Goal: Task Accomplishment & Management: Complete application form

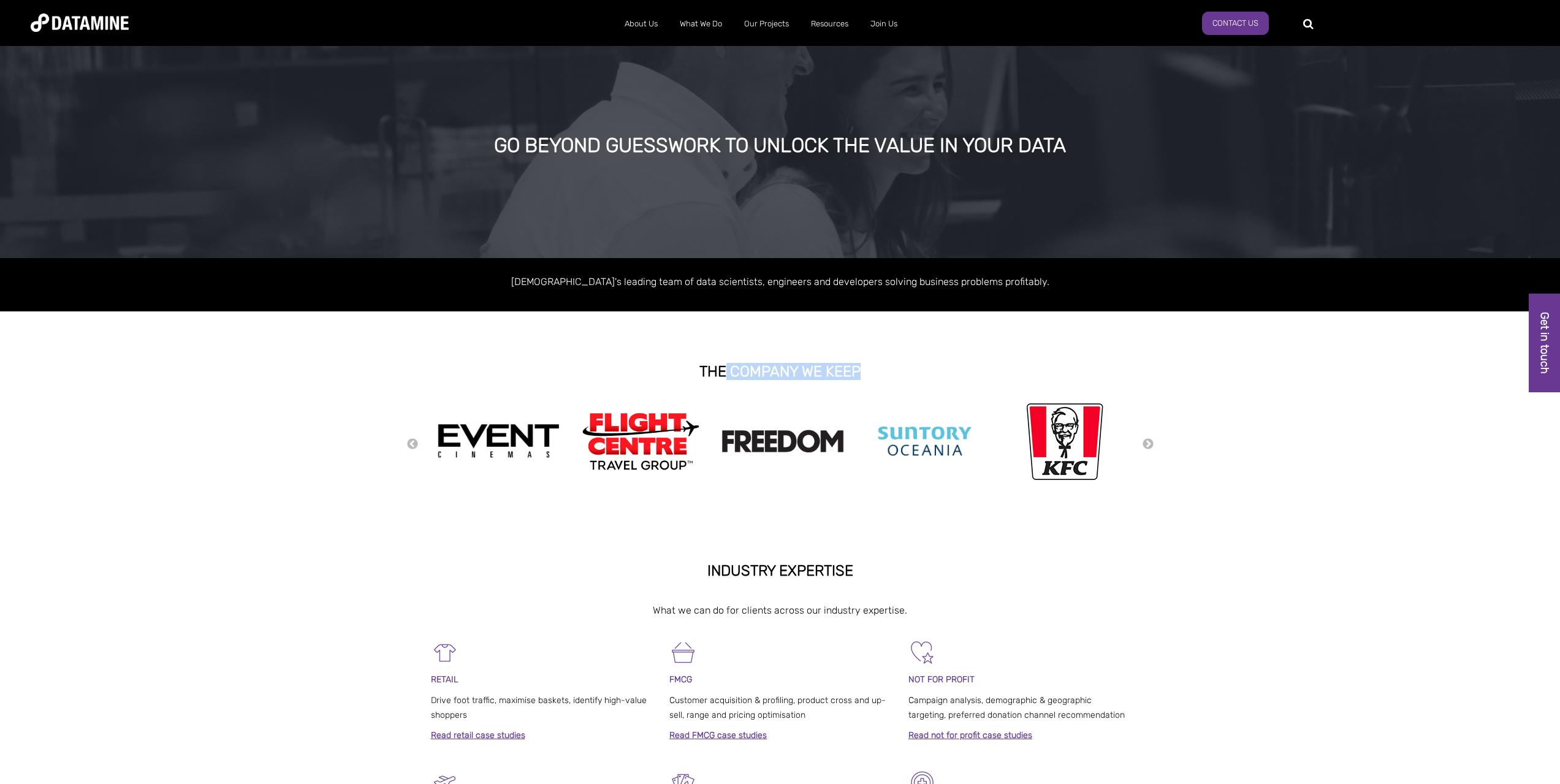
drag, startPoint x: 727, startPoint y: 372, endPoint x: 862, endPoint y: 363, distance: 135.3
click at [862, 364] on h2 "THE COMPANY WE KEEP" at bounding box center [781, 372] width 699 height 16
click at [1146, 445] on button "Next" at bounding box center [1148, 445] width 12 height 13
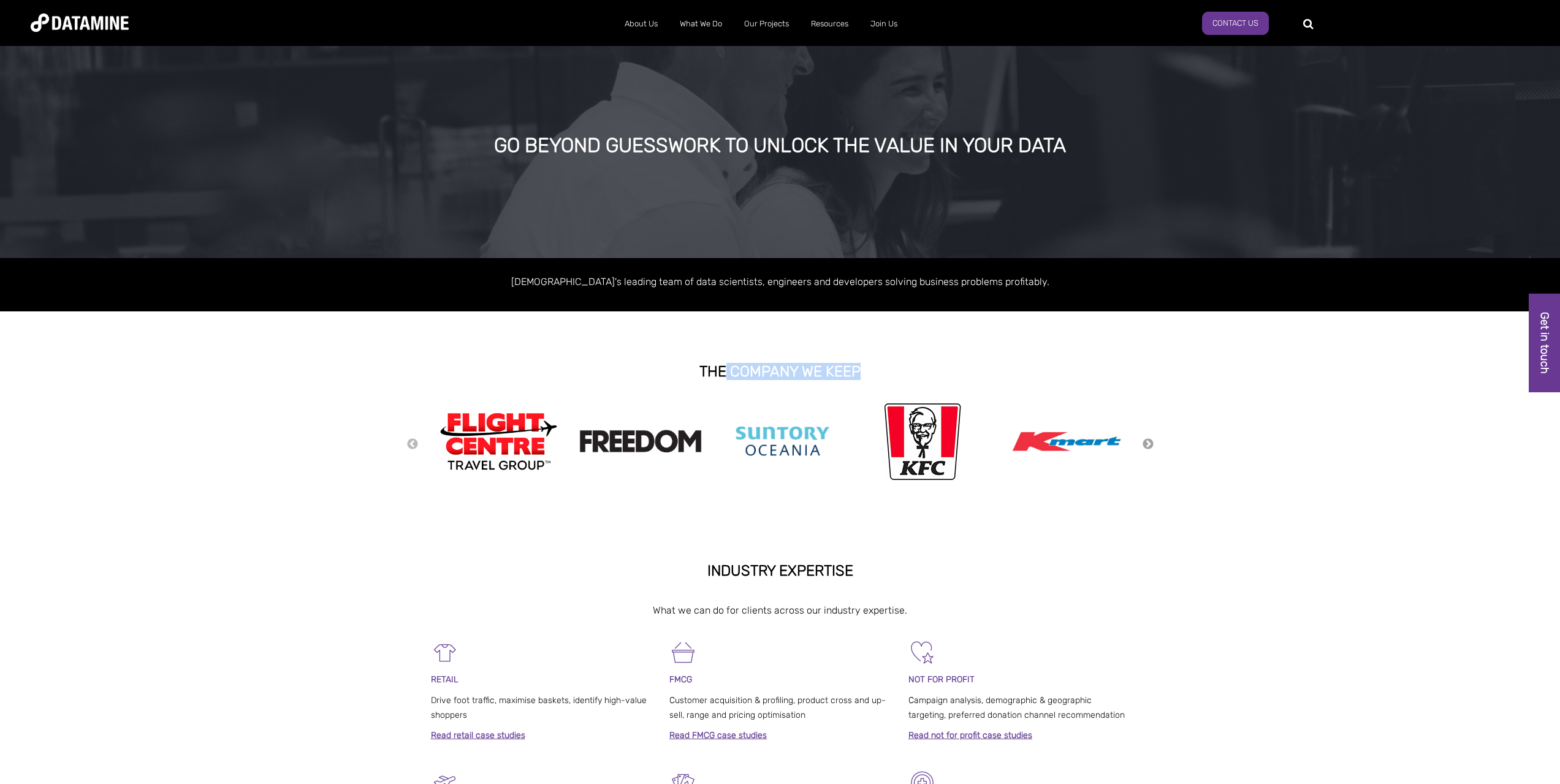
click at [1146, 445] on button "Next" at bounding box center [1148, 445] width 12 height 13
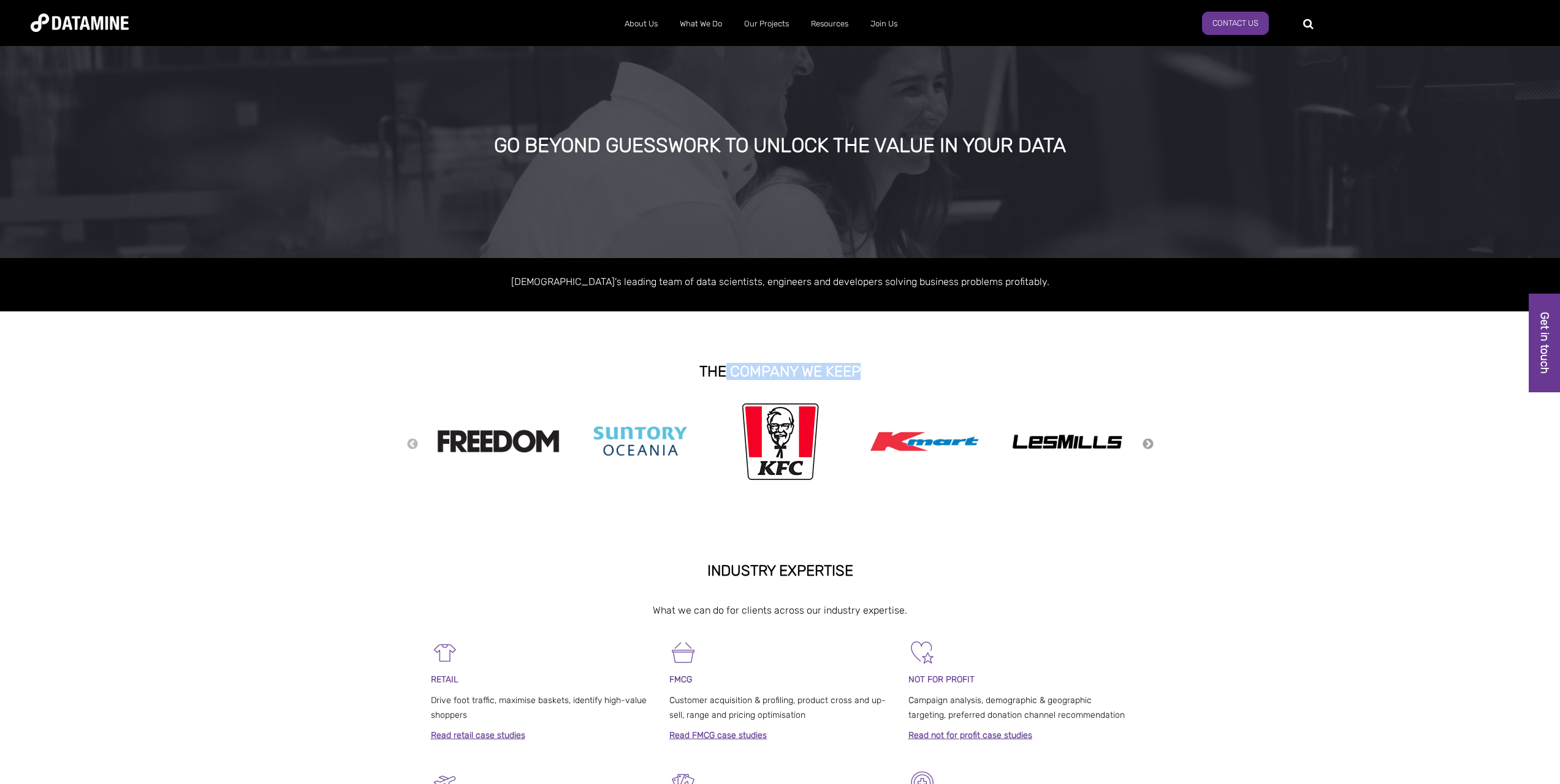
click at [1146, 445] on button "Next" at bounding box center [1148, 445] width 12 height 13
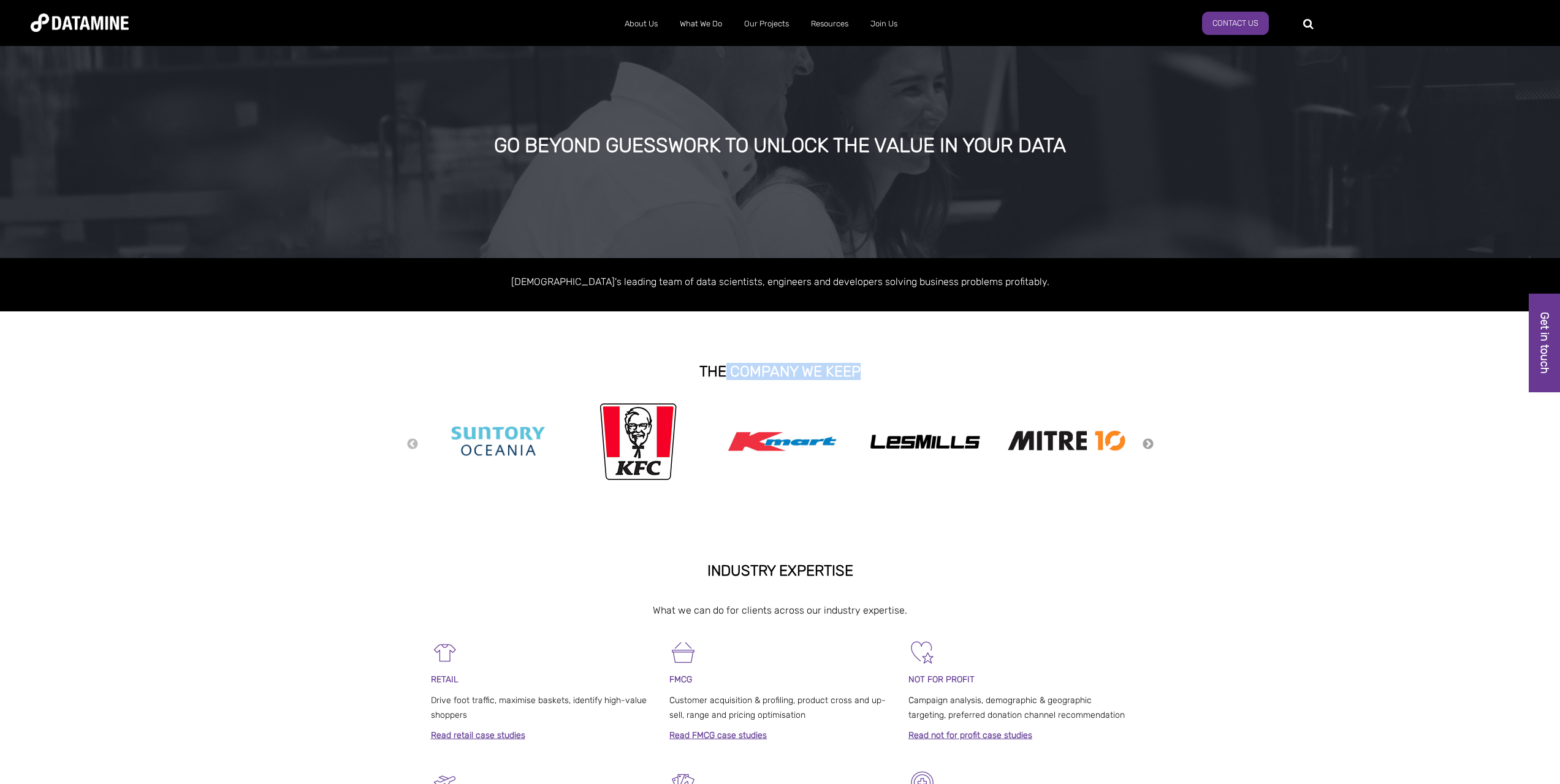
click at [1146, 445] on button "Next" at bounding box center [1148, 445] width 12 height 13
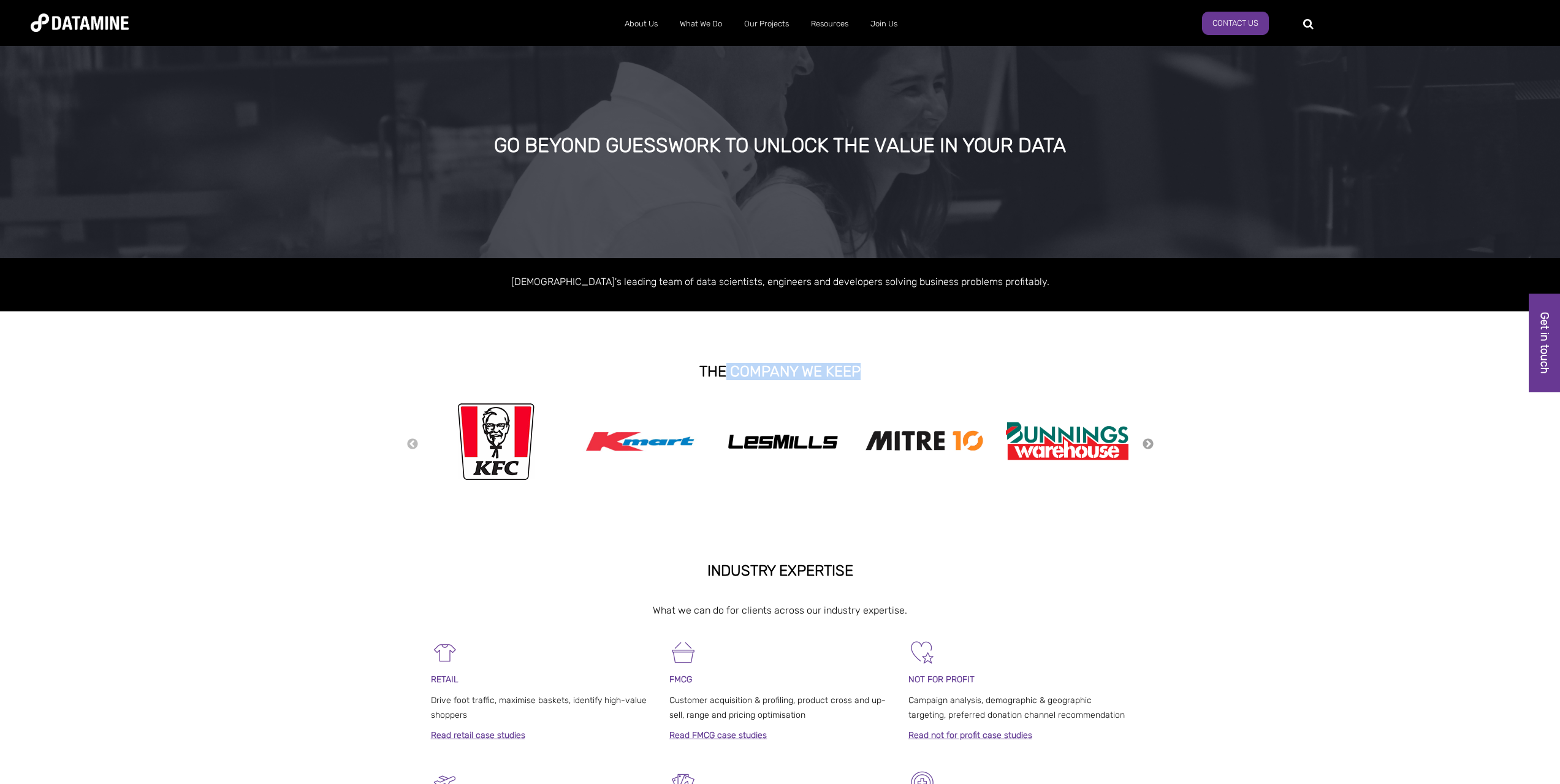
click at [1146, 445] on button "Next" at bounding box center [1148, 445] width 12 height 13
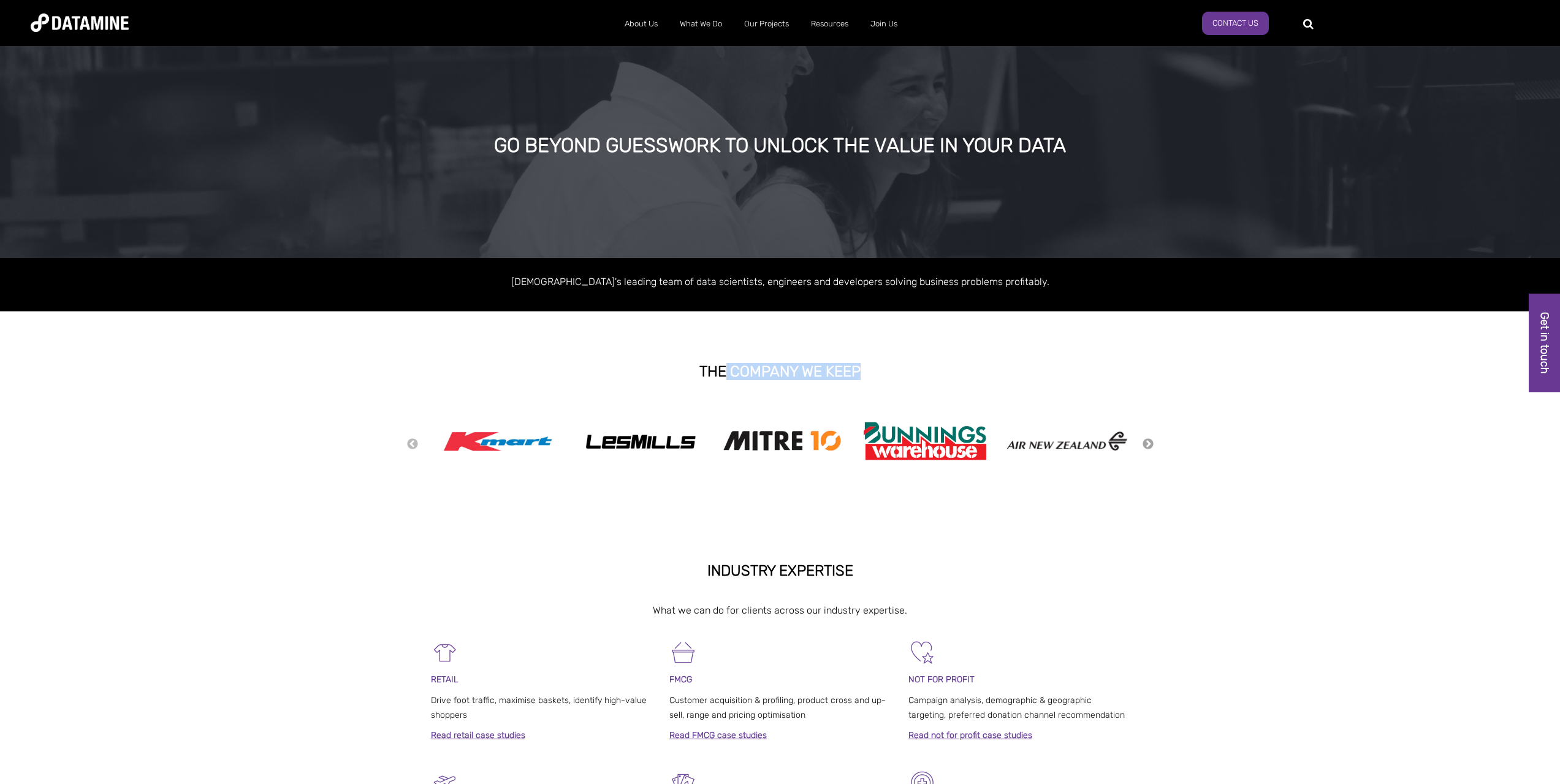
click at [1146, 445] on button "Next" at bounding box center [1148, 445] width 12 height 13
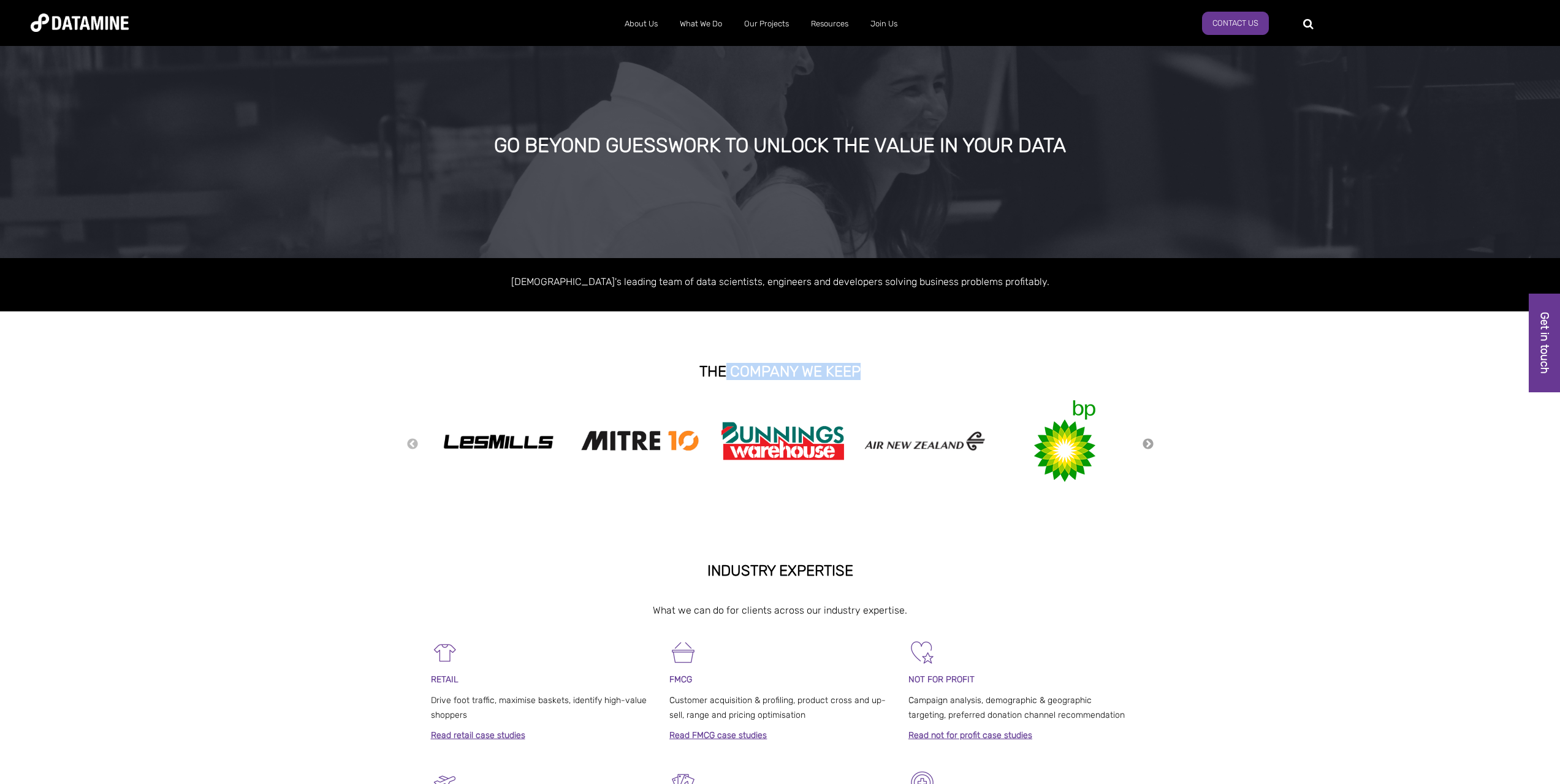
click at [1146, 445] on button "Next" at bounding box center [1148, 445] width 12 height 13
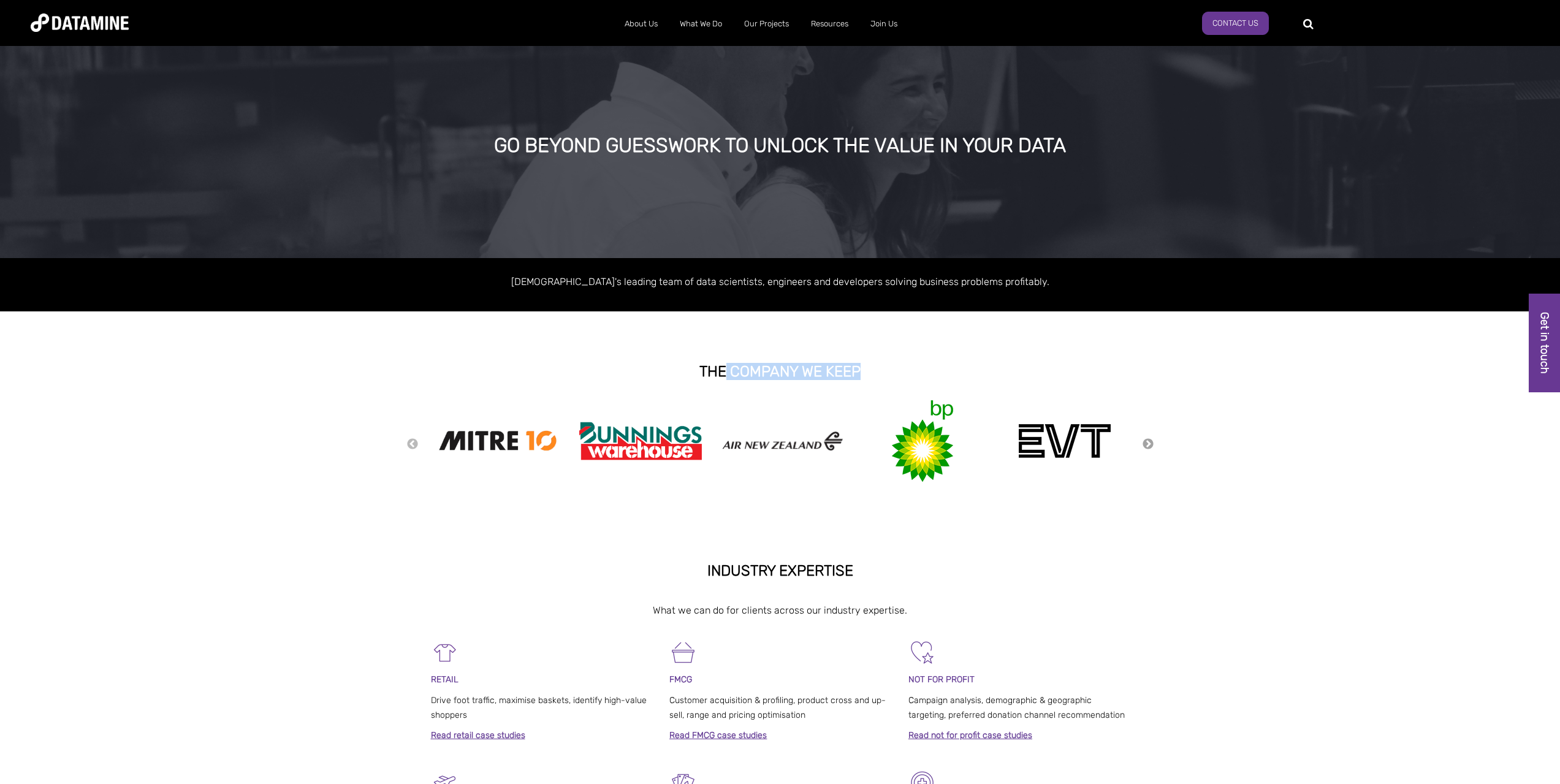
click at [1146, 445] on button "Next" at bounding box center [1148, 445] width 12 height 13
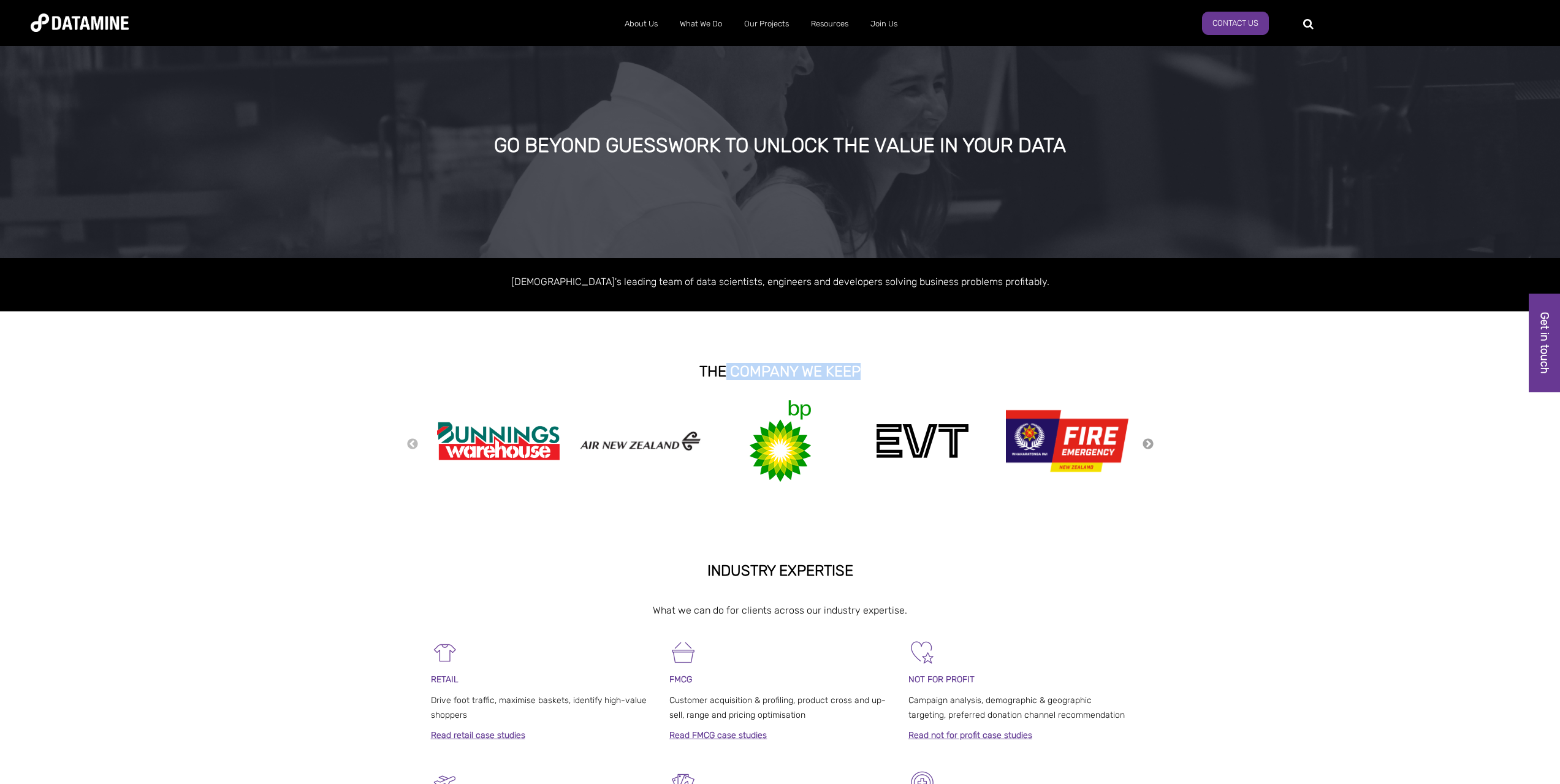
click at [1146, 445] on button "Next" at bounding box center [1148, 445] width 12 height 13
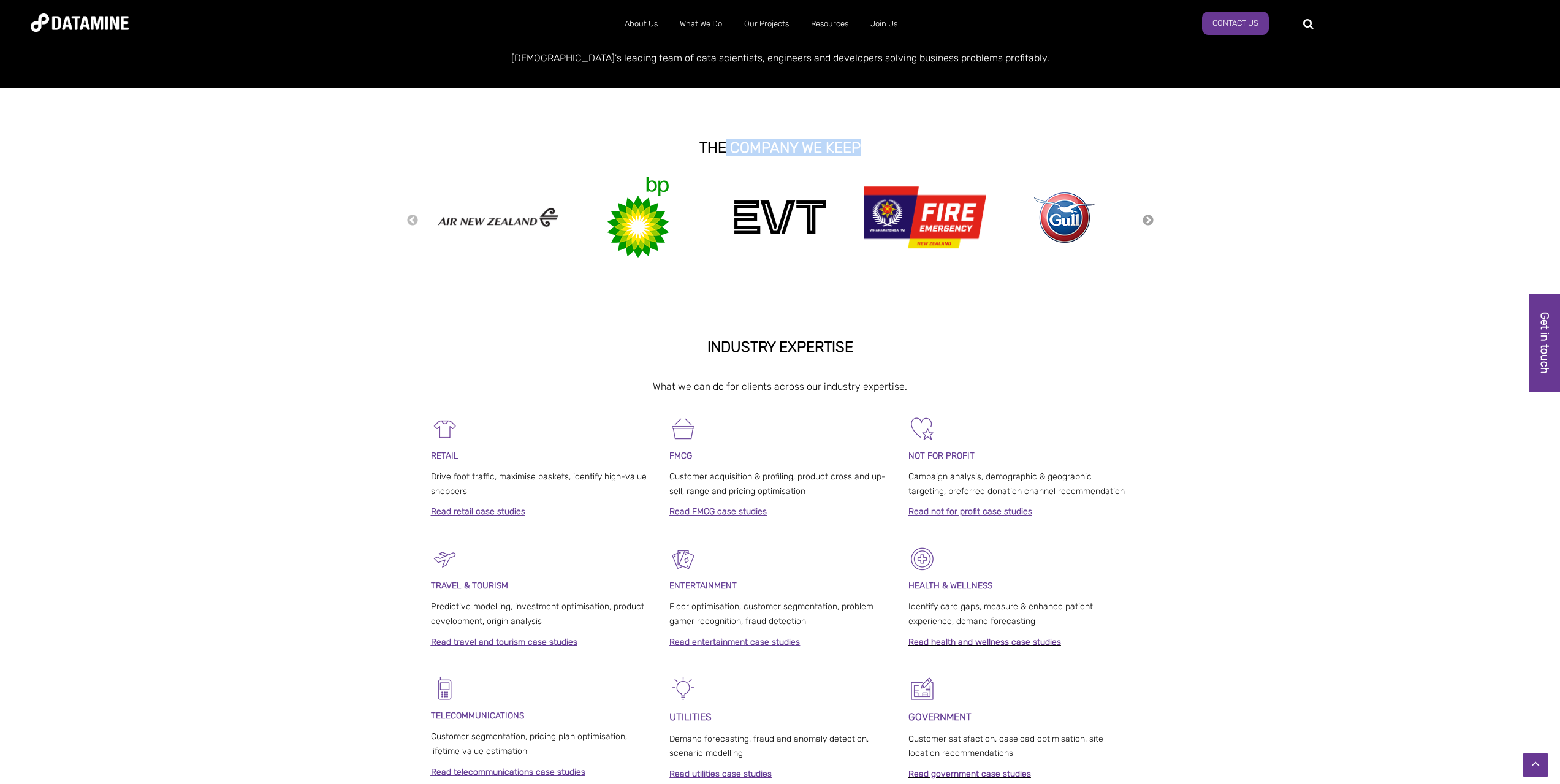
scroll to position [245, 0]
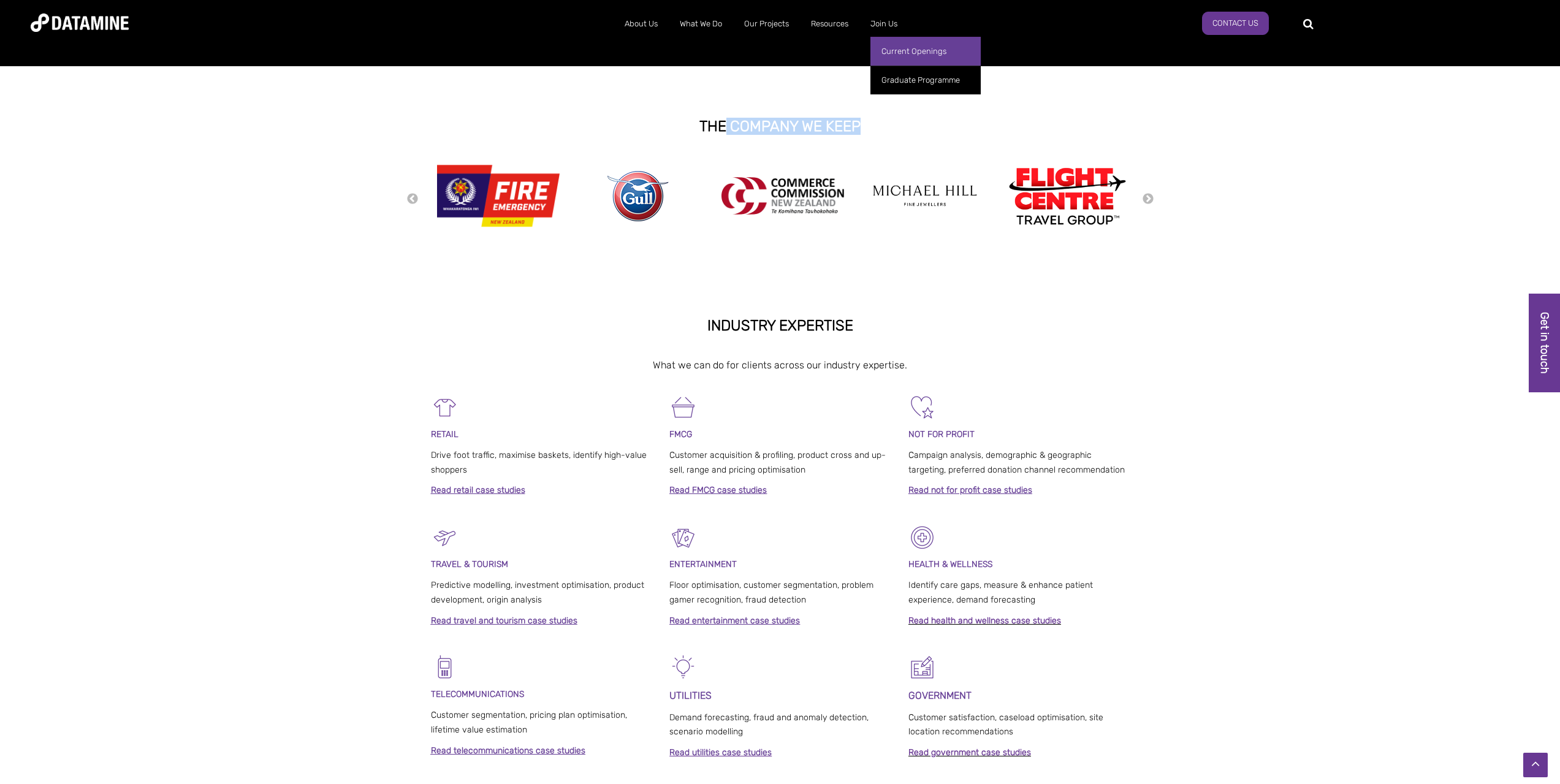
click at [889, 49] on link "Current Openings" at bounding box center [926, 51] width 111 height 29
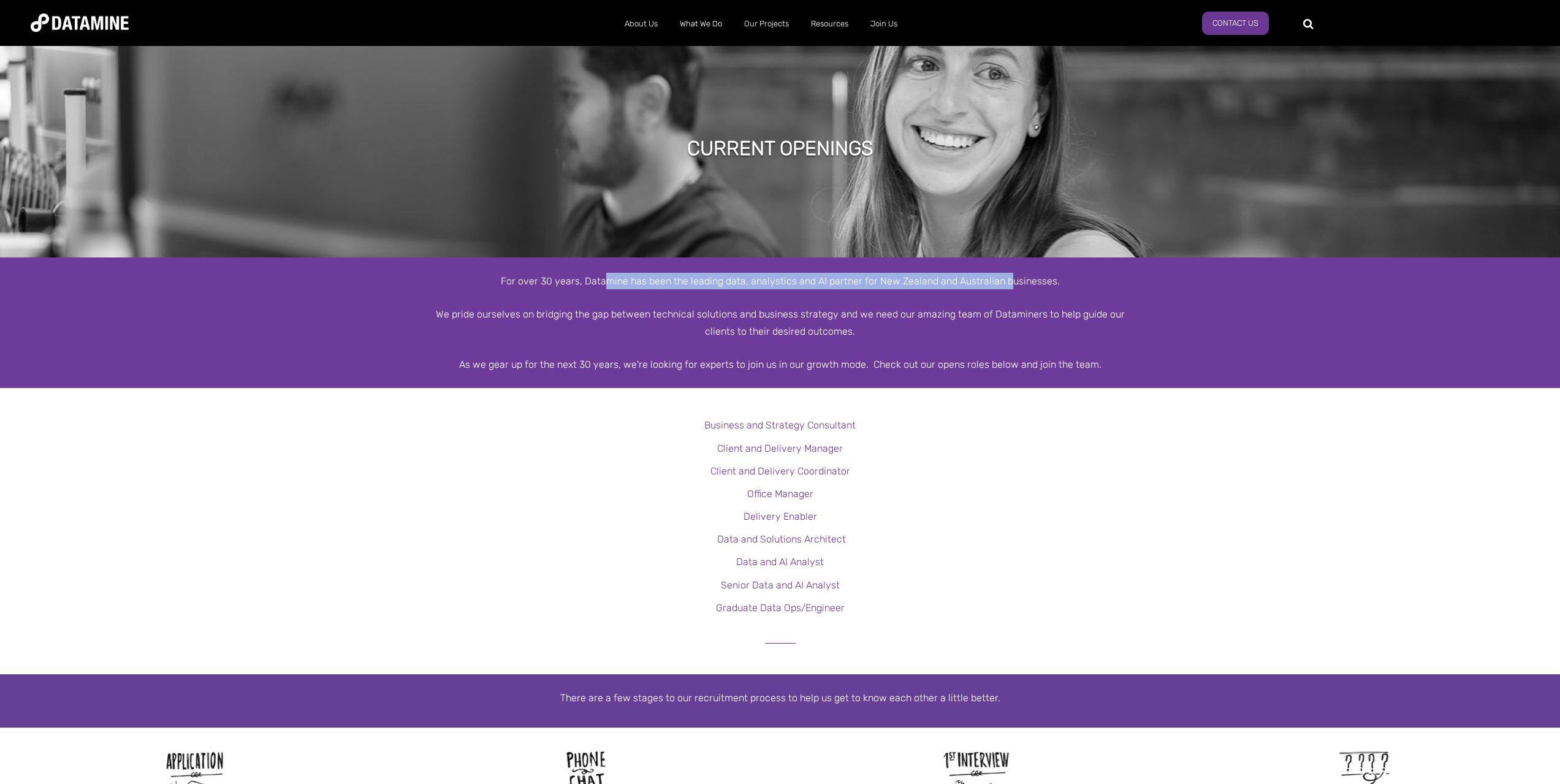
drag, startPoint x: 609, startPoint y: 283, endPoint x: 1009, endPoint y: 287, distance: 400.0
click at [1009, 287] on div "For over 30 years, Datamine has been the leading data, analystics and AI partne…" at bounding box center [781, 281] width 699 height 17
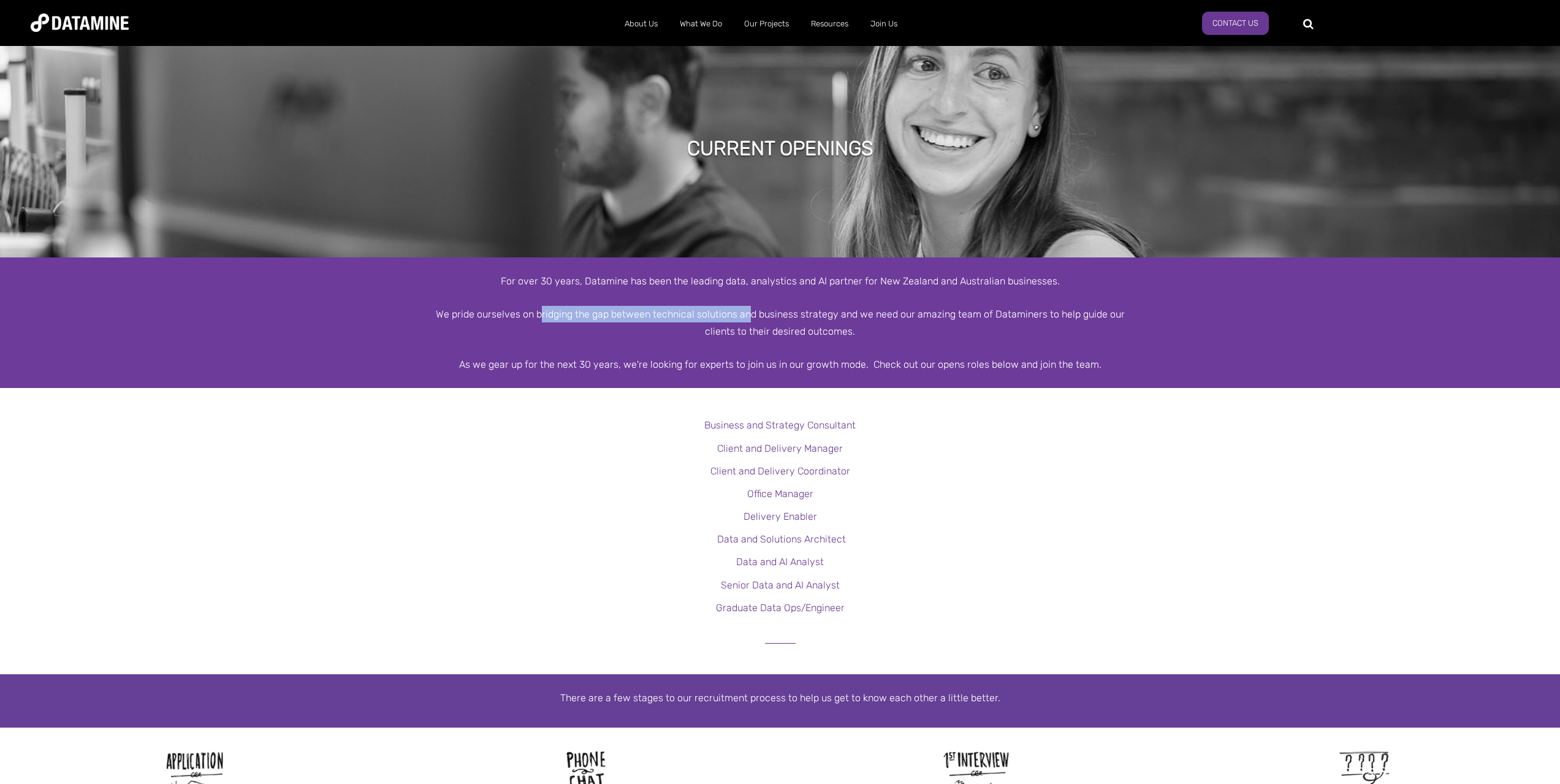
drag, startPoint x: 542, startPoint y: 314, endPoint x: 749, endPoint y: 321, distance: 207.1
click at [749, 321] on div "We pride ourselves on bridging the gap between technical solutions and business…" at bounding box center [781, 322] width 699 height 33
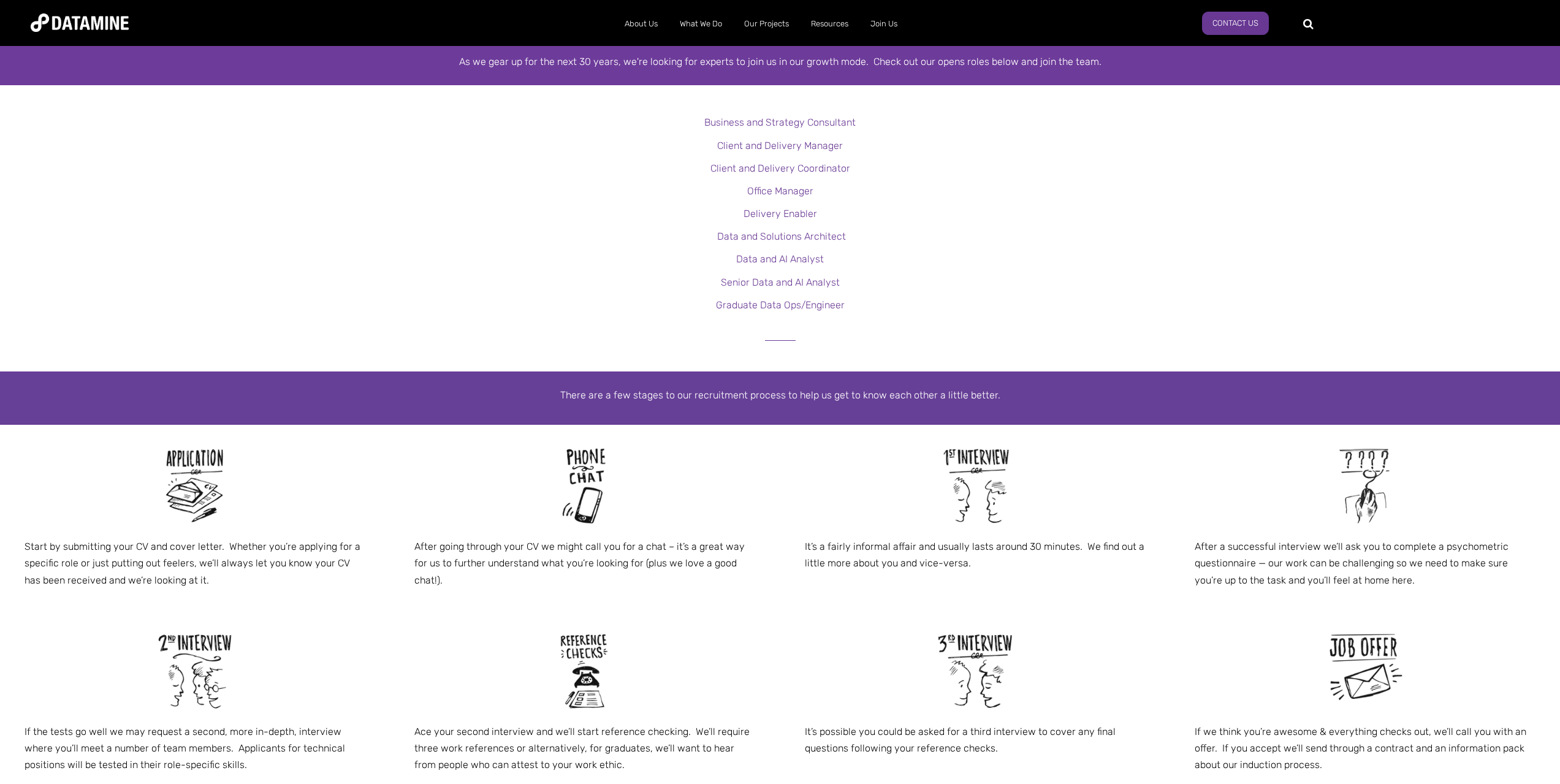
scroll to position [306, 0]
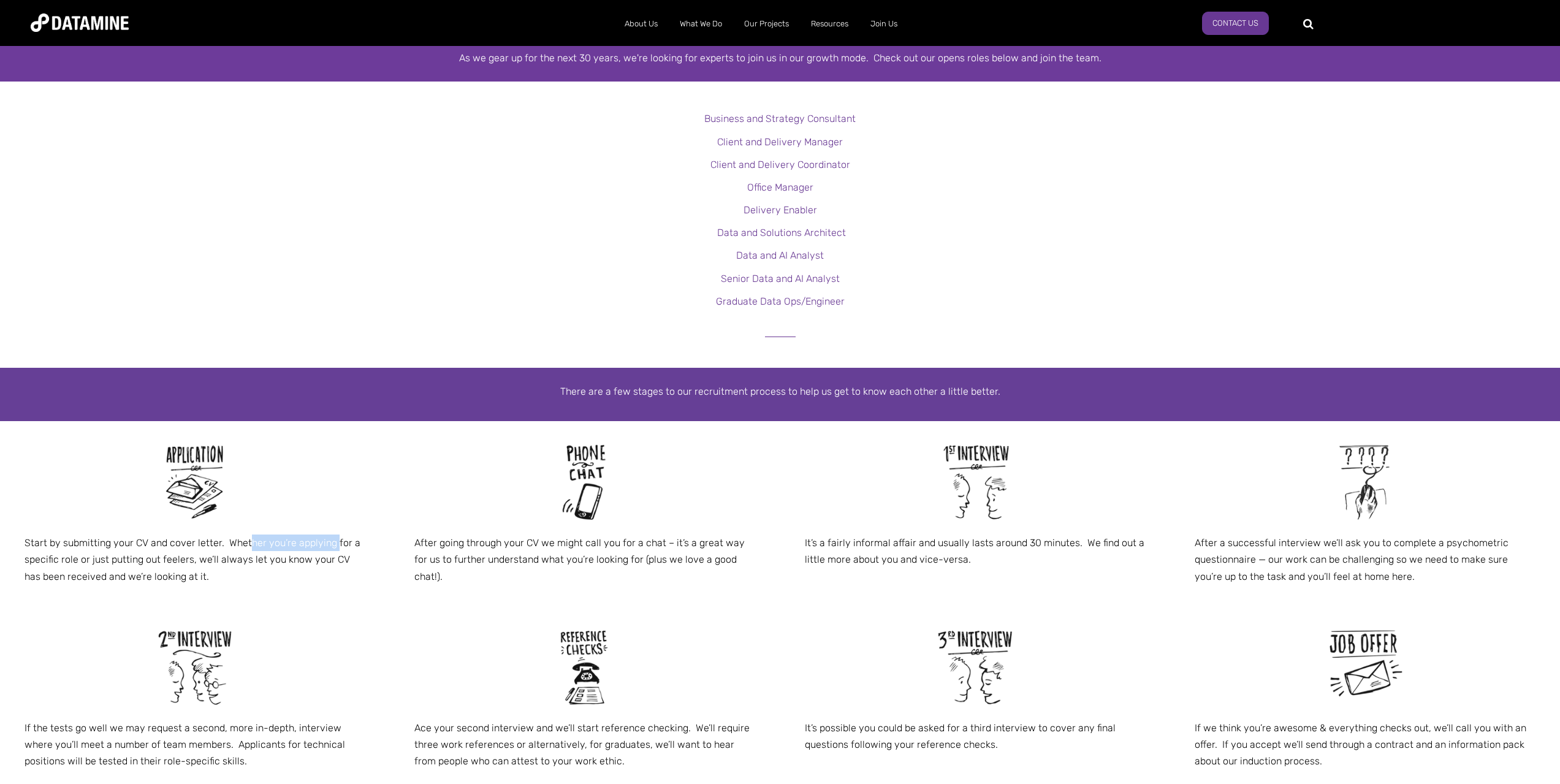
drag, startPoint x: 248, startPoint y: 547, endPoint x: 334, endPoint y: 547, distance: 86.0
click at [334, 547] on p "Start by submitting your CV and cover letter. Whether you’re applying for a spe…" at bounding box center [194, 559] width 341 height 50
drag, startPoint x: 88, startPoint y: 562, endPoint x: 329, endPoint y: 566, distance: 241.0
click at [329, 566] on p "Start by submitting your CV and cover letter. Whether you’re applying for a spe…" at bounding box center [194, 559] width 341 height 50
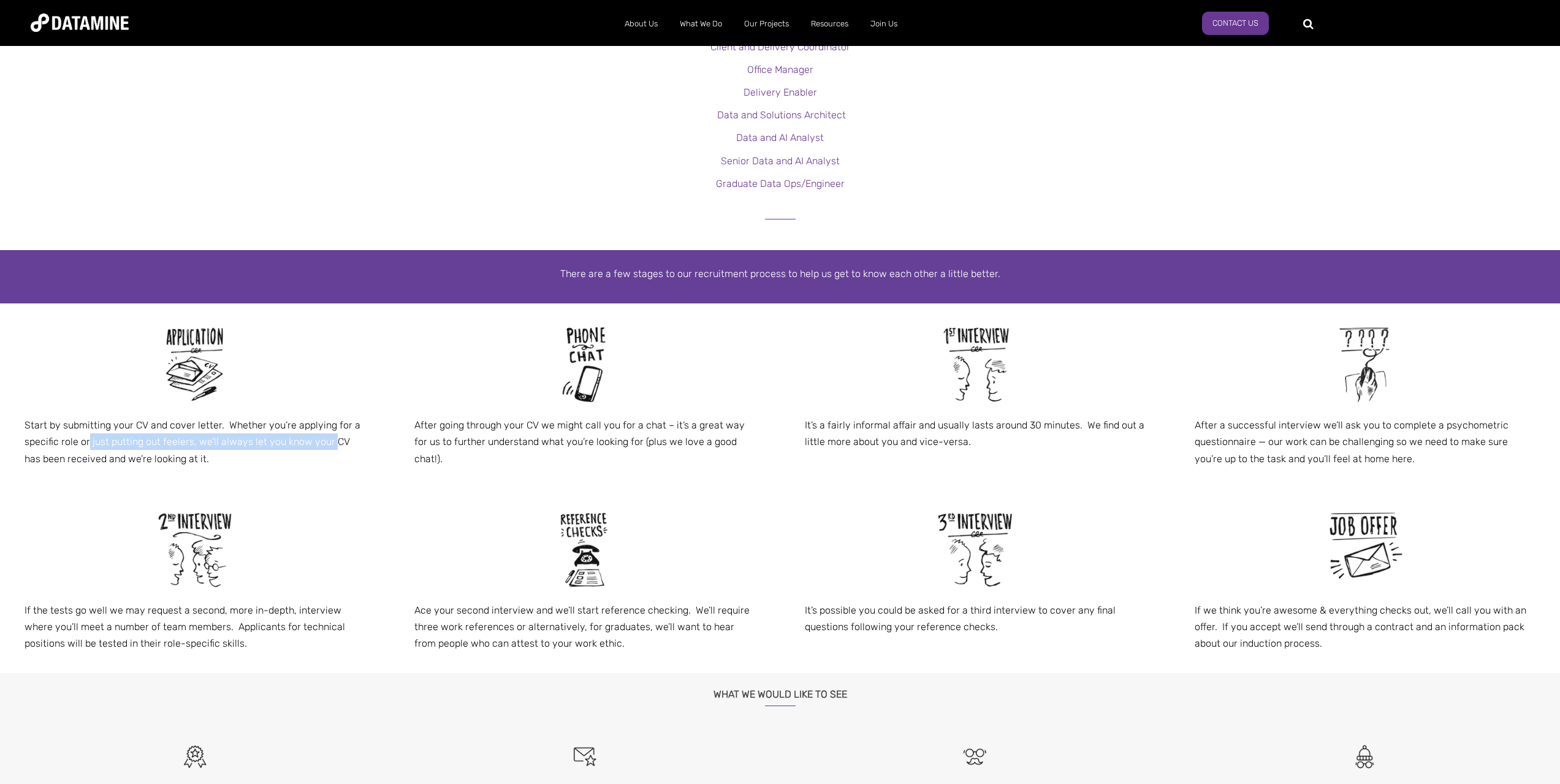
scroll to position [429, 0]
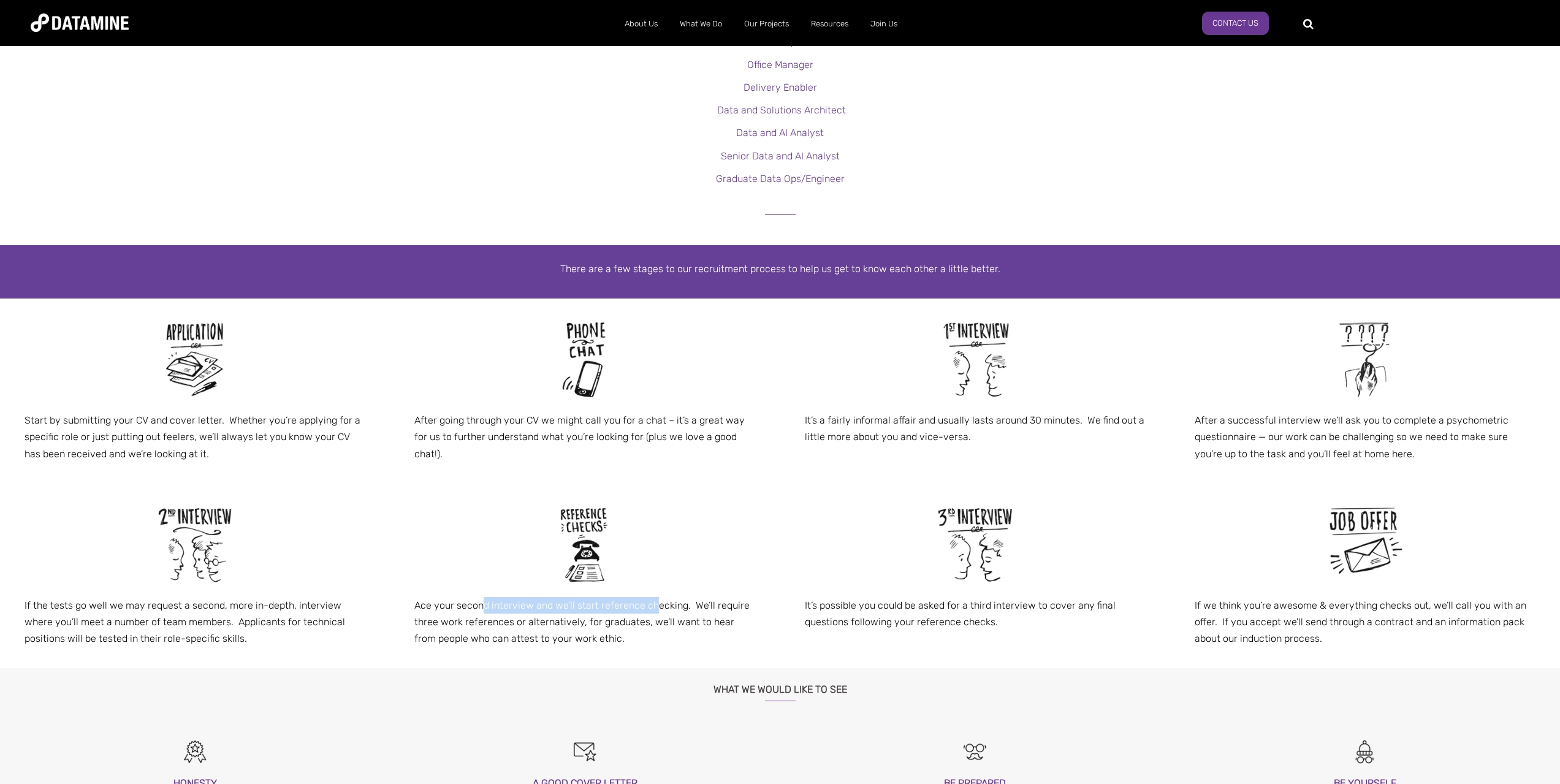
drag, startPoint x: 482, startPoint y: 605, endPoint x: 653, endPoint y: 610, distance: 171.1
click at [653, 610] on p "Ace your second interview and we’ll start reference checking. We’ll require thr…" at bounding box center [584, 622] width 341 height 50
drag, startPoint x: 1025, startPoint y: 603, endPoint x: 1106, endPoint y: 603, distance: 81.0
click at [1106, 603] on p "It’s possible you could be asked for a third interview to cover any final quest…" at bounding box center [975, 613] width 341 height 33
drag, startPoint x: 851, startPoint y: 618, endPoint x: 974, endPoint y: 624, distance: 123.1
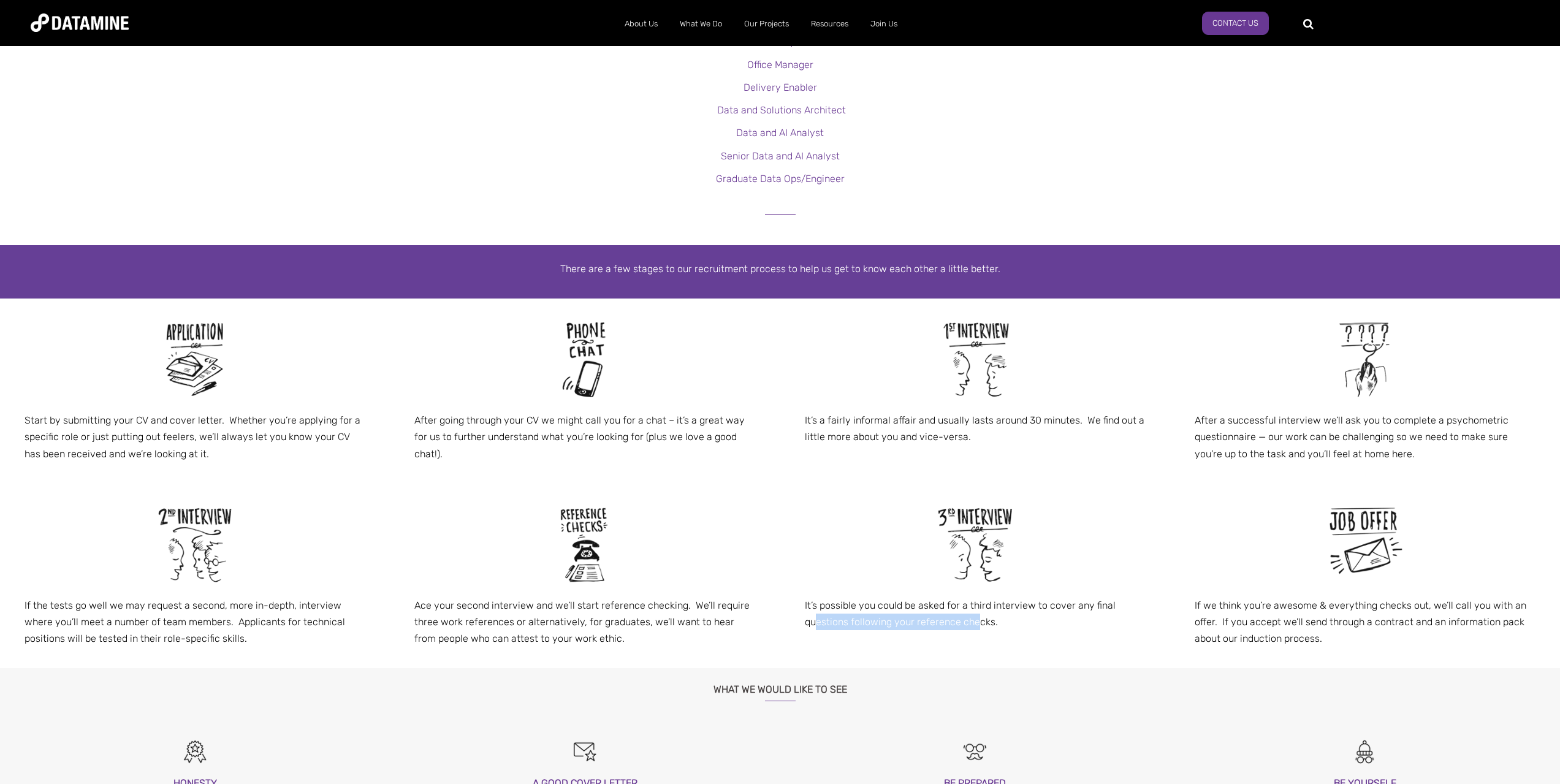
click at [974, 624] on p "It’s possible you could be asked for a third interview to cover any final quest…" at bounding box center [975, 613] width 341 height 33
drag, startPoint x: 1300, startPoint y: 613, endPoint x: 1324, endPoint y: 613, distance: 24.0
click at [1324, 613] on p "If we think you’re awesome & everything checks out, we’ll call you with an offe…" at bounding box center [1365, 622] width 341 height 50
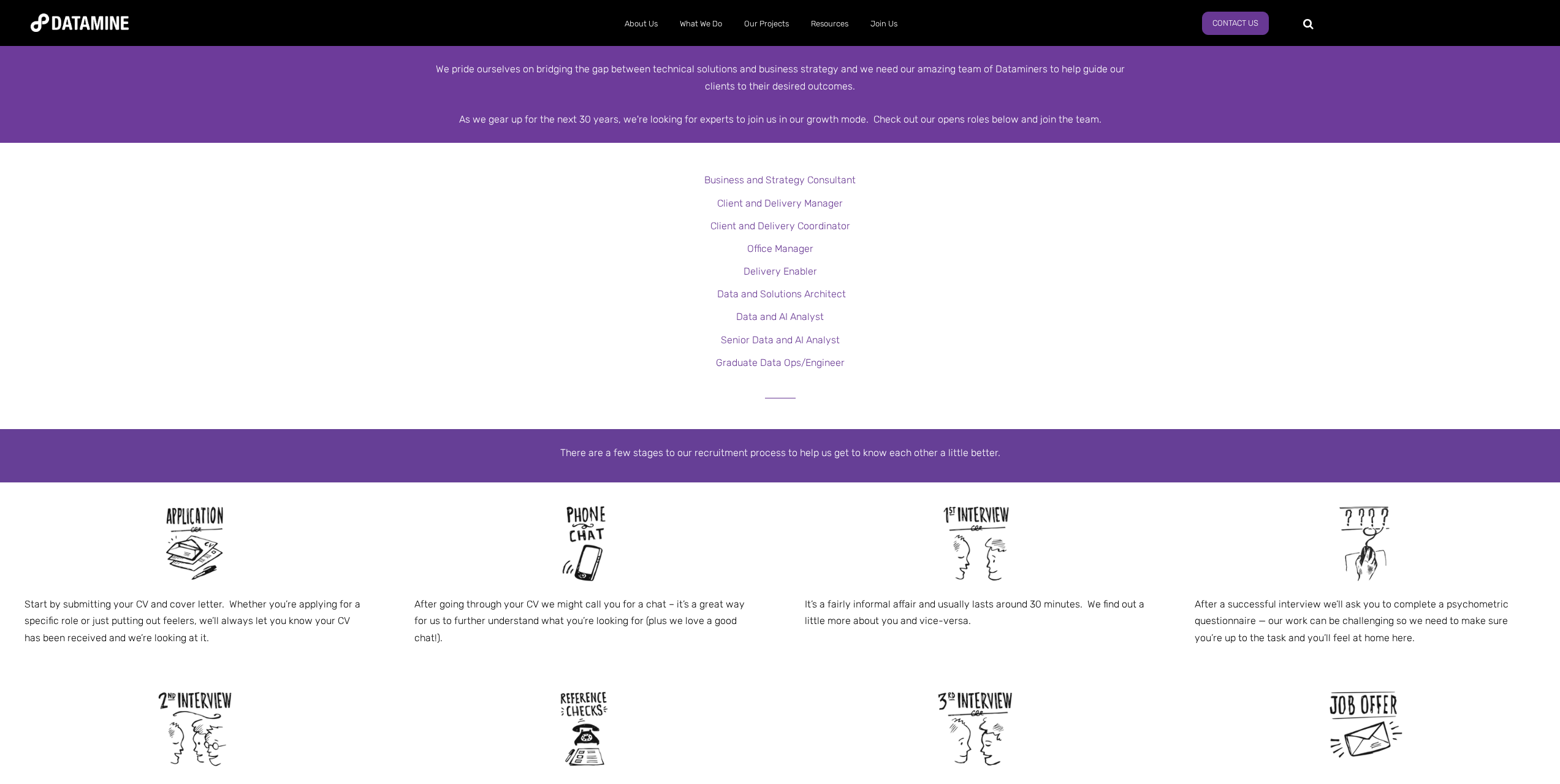
scroll to position [184, 0]
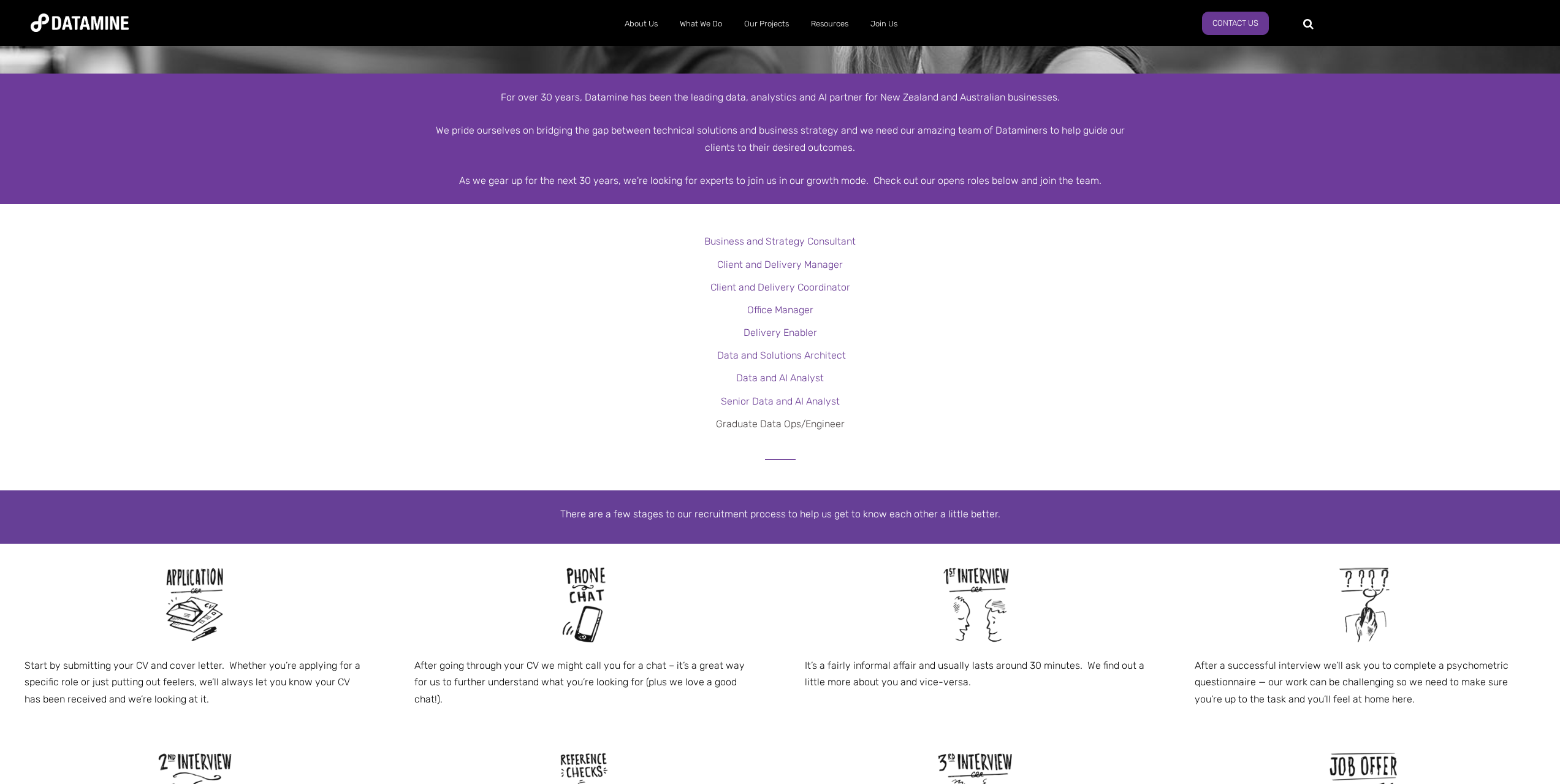
click at [767, 425] on link "Graduate Data Ops/Engineer" at bounding box center [780, 424] width 129 height 11
